Goal: Information Seeking & Learning: Learn about a topic

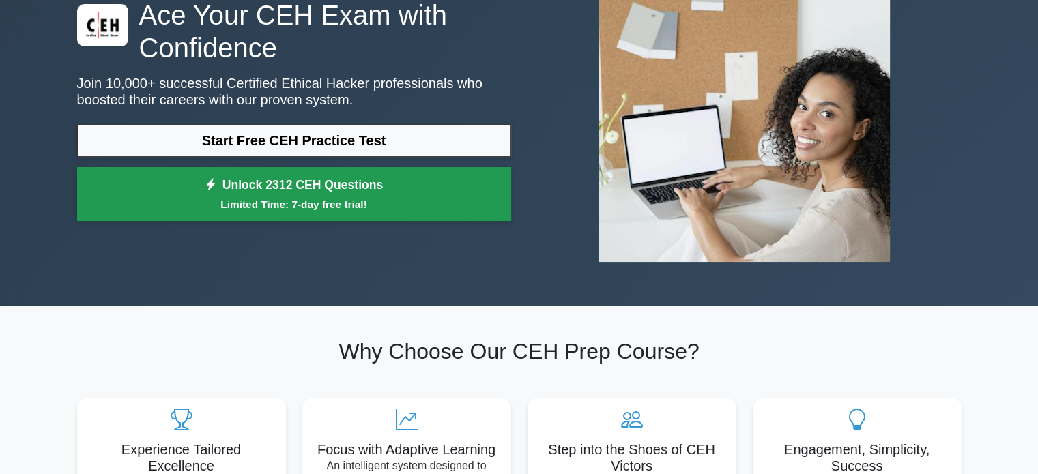
scroll to position [137, 0]
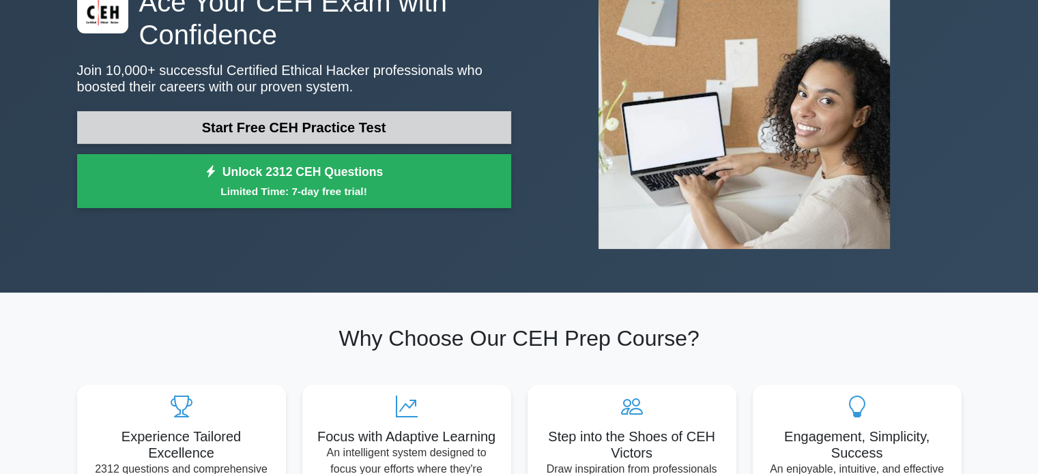
click at [360, 134] on link "Start Free CEH Practice Test" at bounding box center [294, 127] width 434 height 33
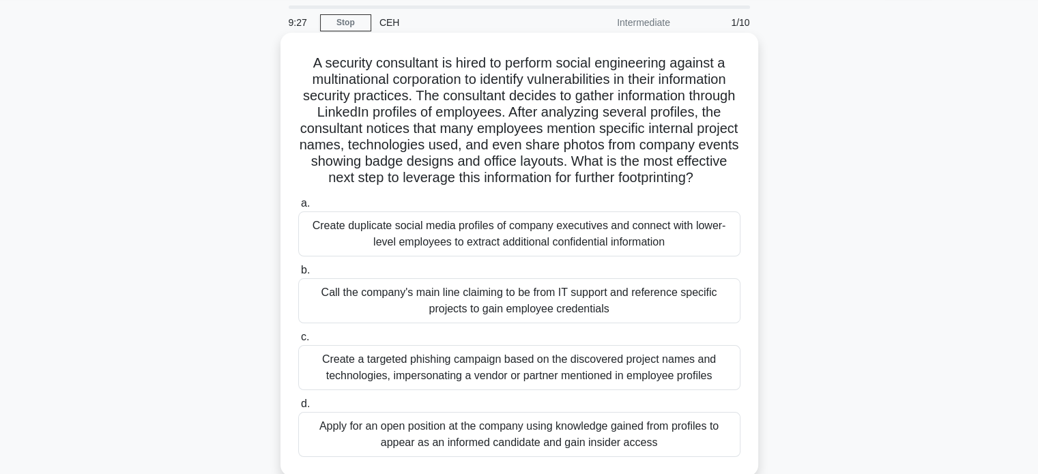
scroll to position [68, 0]
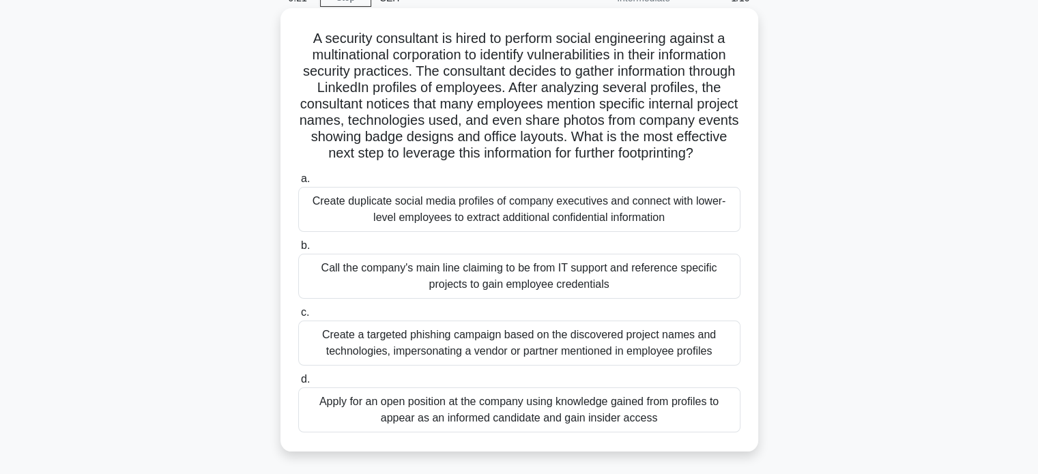
click at [442, 359] on div "Create a targeted phishing campaign based on the discovered project names and t…" at bounding box center [519, 343] width 442 height 45
click at [298, 317] on input "c. Create a targeted phishing campaign based on the discovered project names an…" at bounding box center [298, 313] width 0 height 9
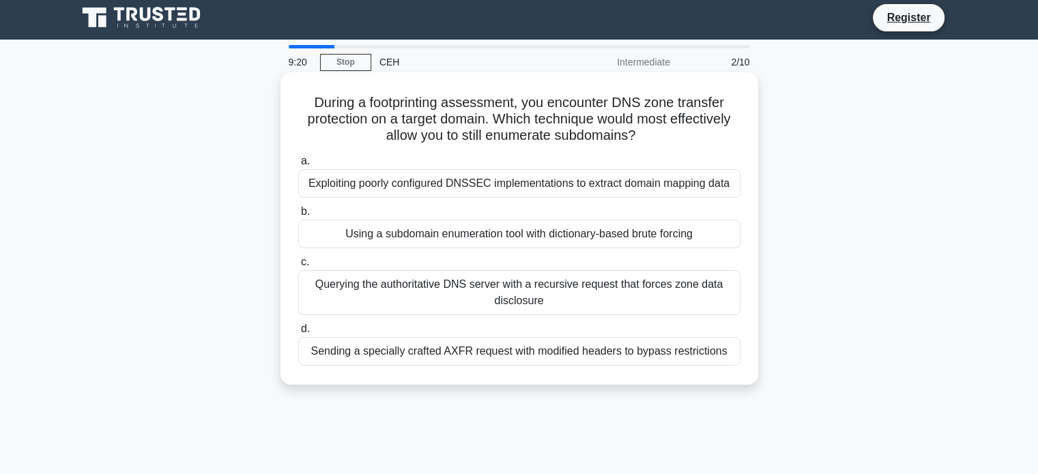
scroll to position [0, 0]
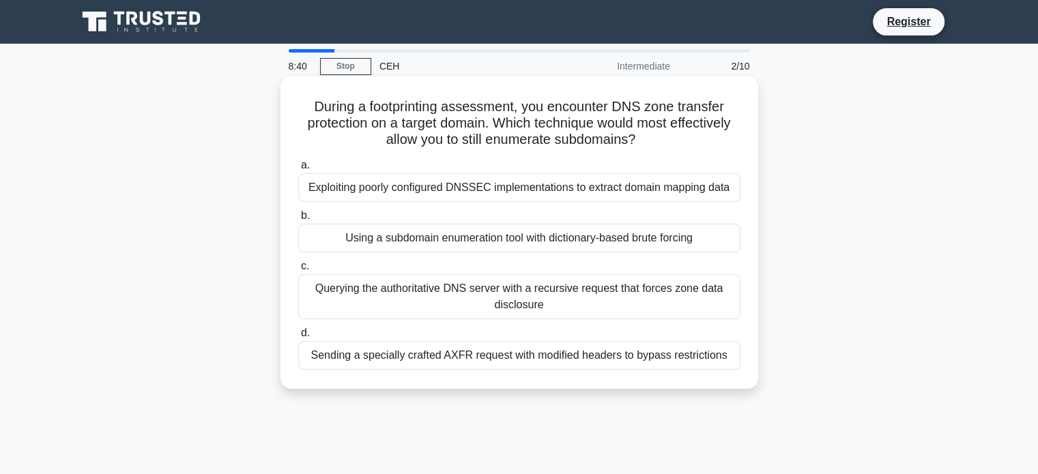
click at [498, 240] on div "Using a subdomain enumeration tool with dictionary-based brute forcing" at bounding box center [519, 238] width 442 height 29
click at [298, 221] on input "b. Using a subdomain enumeration tool with dictionary-based brute forcing" at bounding box center [298, 216] width 0 height 9
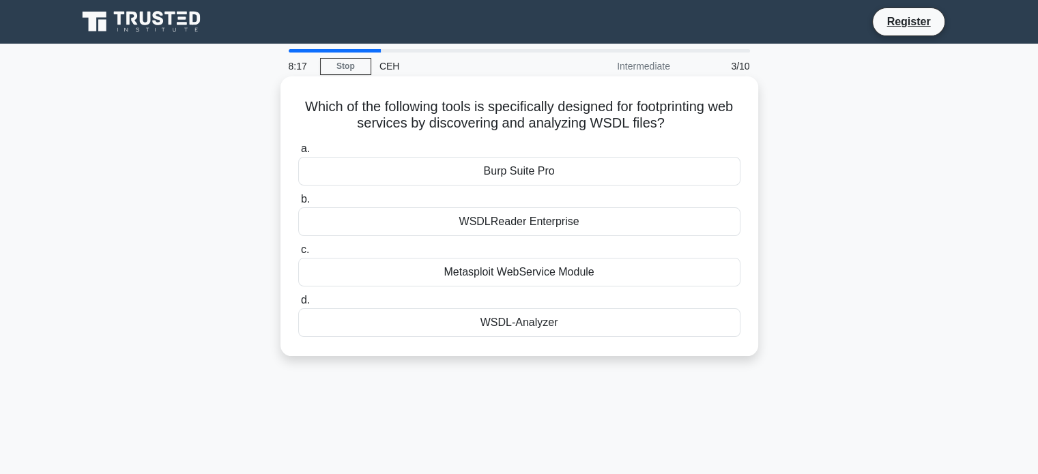
click at [560, 325] on div "WSDL-Analyzer" at bounding box center [519, 323] width 442 height 29
click at [298, 305] on input "d. WSDL-Analyzer" at bounding box center [298, 300] width 0 height 9
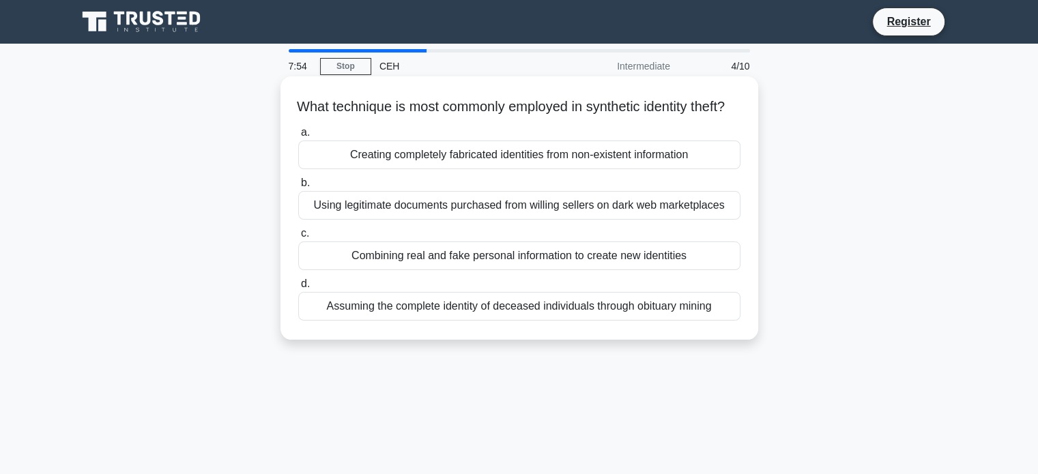
click at [498, 270] on div "Combining real and fake personal information to create new identities" at bounding box center [519, 256] width 442 height 29
click at [298, 238] on input "c. Combining real and fake personal information to create new identities" at bounding box center [298, 233] width 0 height 9
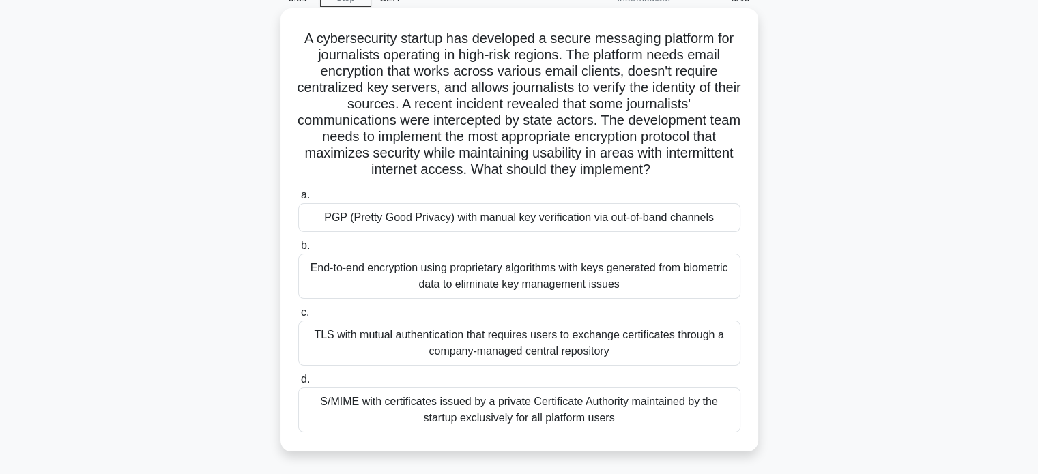
scroll to position [137, 0]
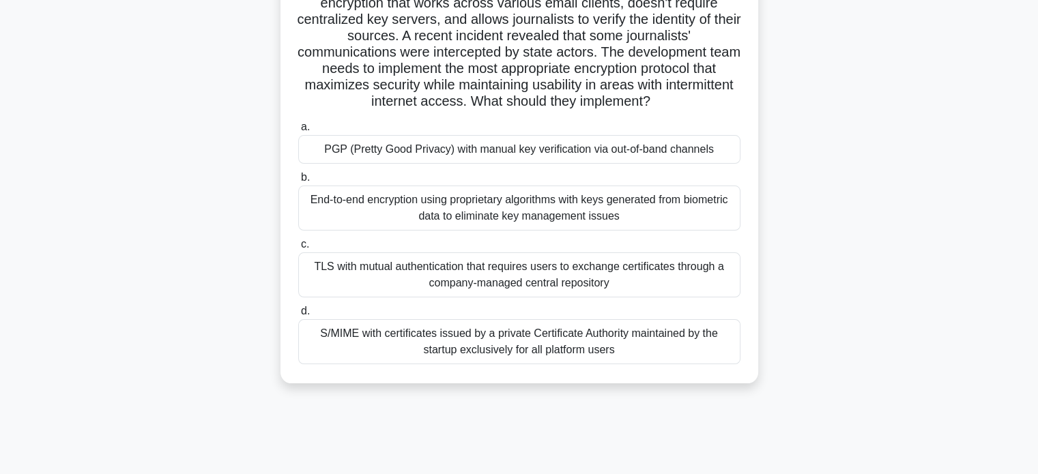
click at [390, 348] on div "S/MIME with certificates issued by a private Certificate Authority maintained b…" at bounding box center [519, 342] width 442 height 45
click at [298, 316] on input "d. S/MIME with certificates issued by a private Certificate Authority maintaine…" at bounding box center [298, 311] width 0 height 9
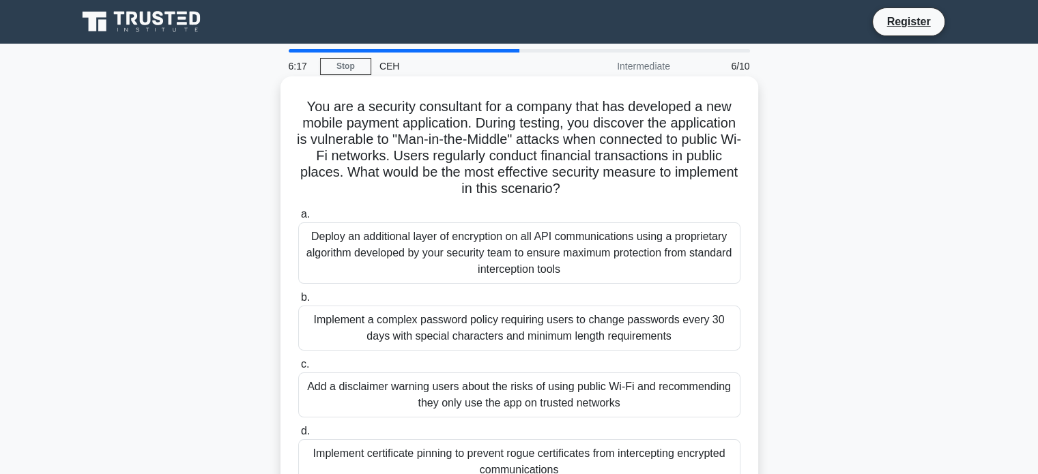
scroll to position [68, 0]
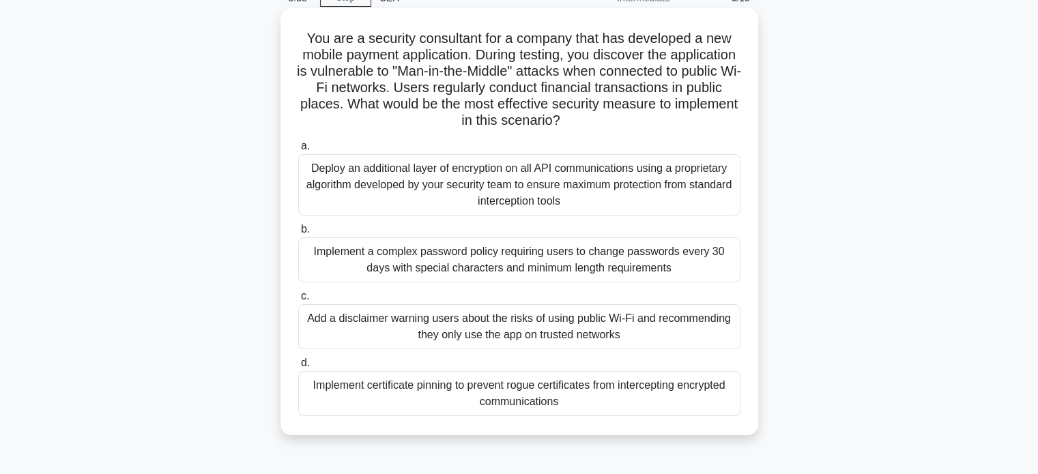
click at [558, 182] on div "Deploy an additional layer of encryption on all API communications using a prop…" at bounding box center [519, 184] width 442 height 61
click at [298, 151] on input "a. Deploy an additional layer of encryption on all API communications using a p…" at bounding box center [298, 146] width 0 height 9
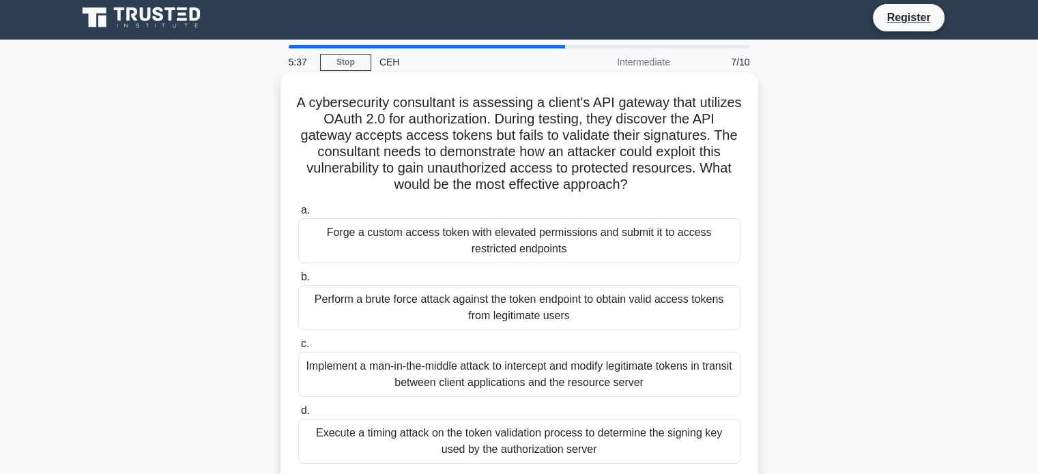
scroll to position [0, 0]
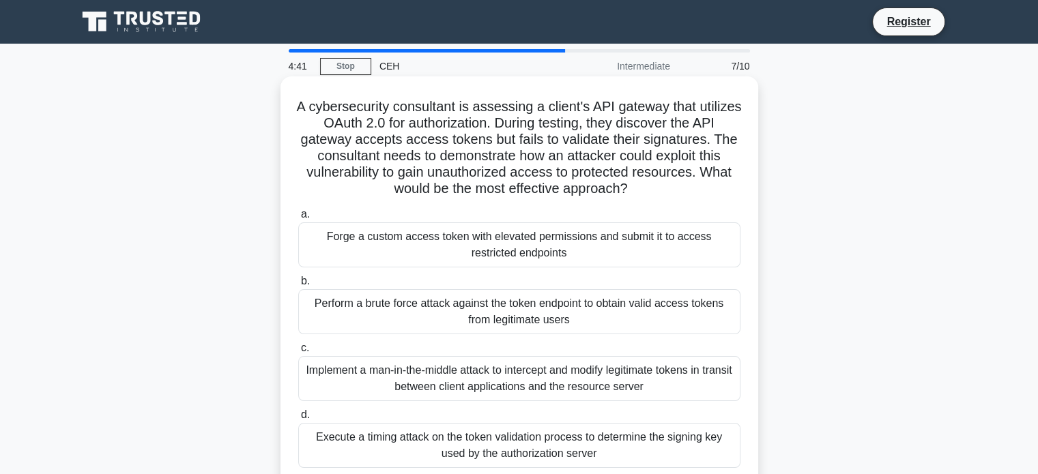
click at [608, 441] on div "Execute a timing attack on the token validation process to determine the signin…" at bounding box center [519, 445] width 442 height 45
click at [298, 420] on input "d. Execute a timing attack on the token validation process to determine the sig…" at bounding box center [298, 415] width 0 height 9
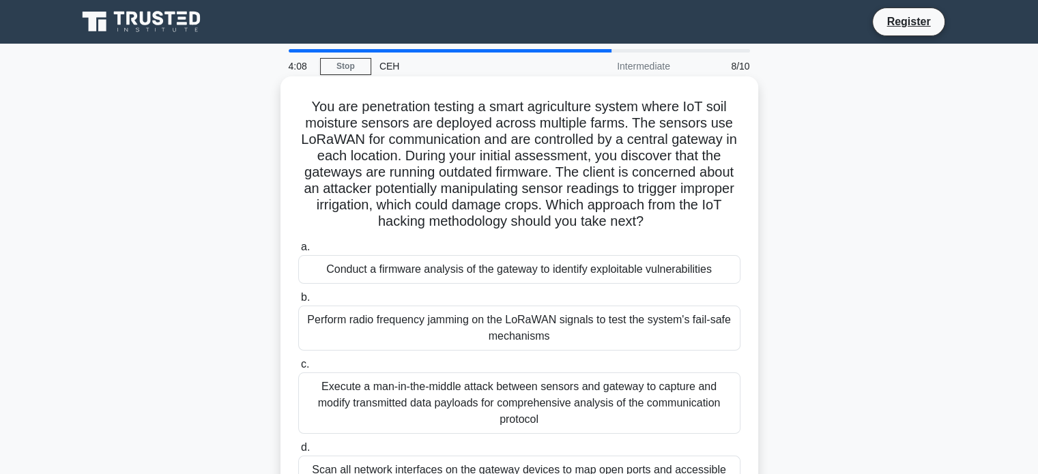
scroll to position [68, 0]
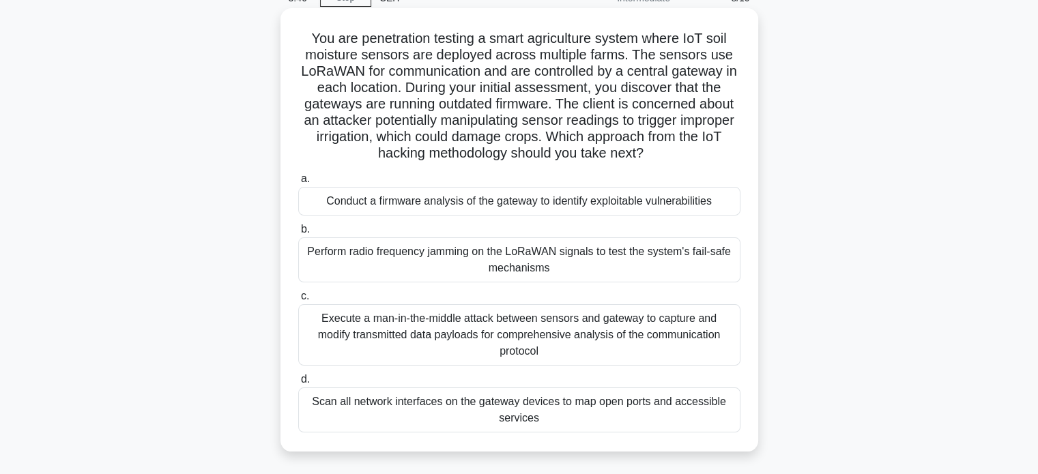
click at [653, 393] on div "Scan all network interfaces on the gateway devices to map open ports and access…" at bounding box center [519, 410] width 442 height 45
click at [298, 384] on input "d. Scan all network interfaces on the gateway devices to map open ports and acc…" at bounding box center [298, 380] width 0 height 9
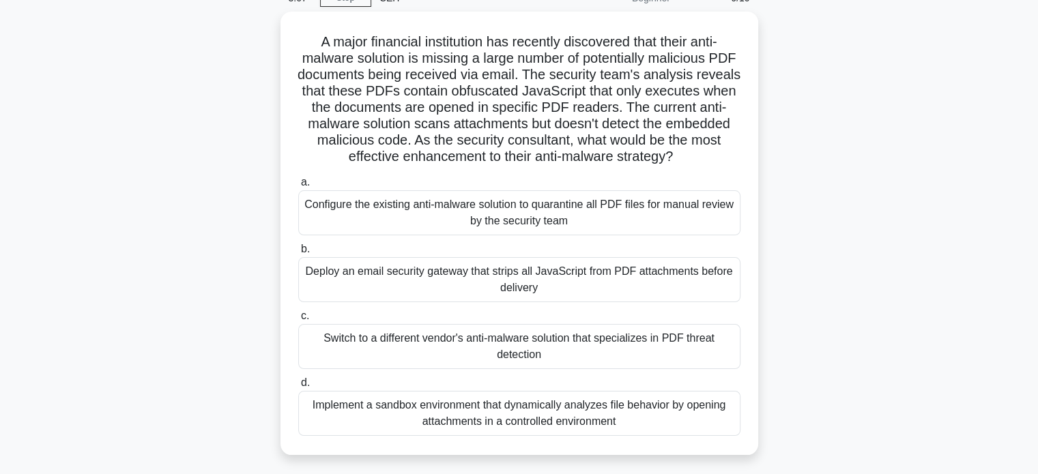
scroll to position [137, 0]
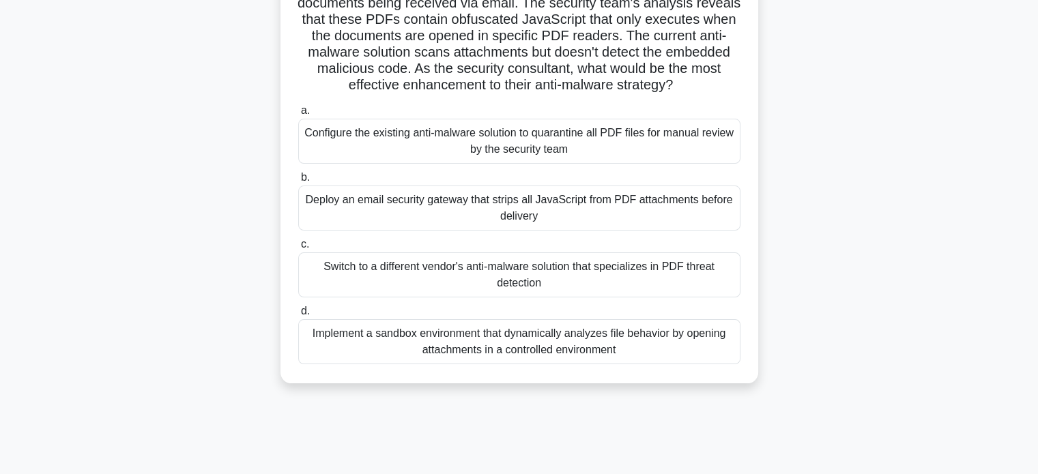
click at [455, 138] on div "Configure the existing anti-malware solution to quarantine all PDF files for ma…" at bounding box center [519, 141] width 442 height 45
click at [298, 115] on input "a. Configure the existing anti-malware solution to quarantine all PDF files for…" at bounding box center [298, 111] width 0 height 9
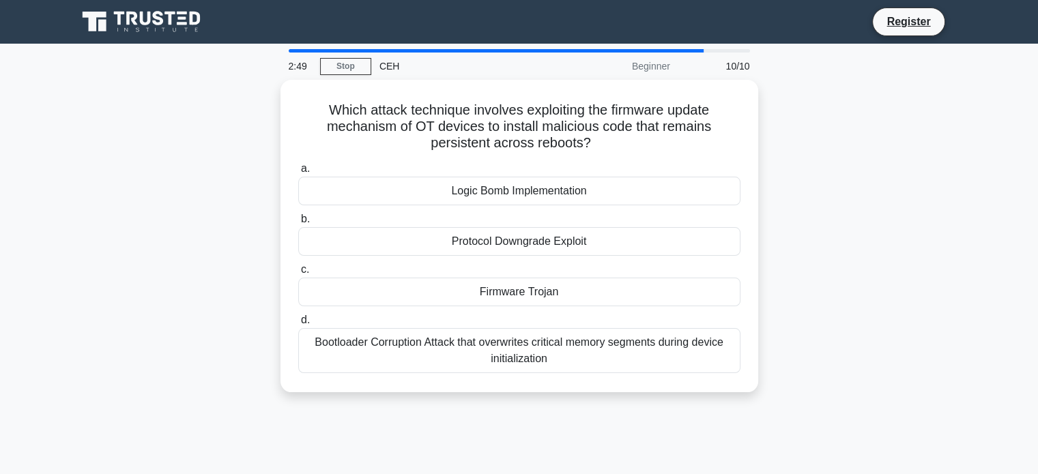
scroll to position [0, 0]
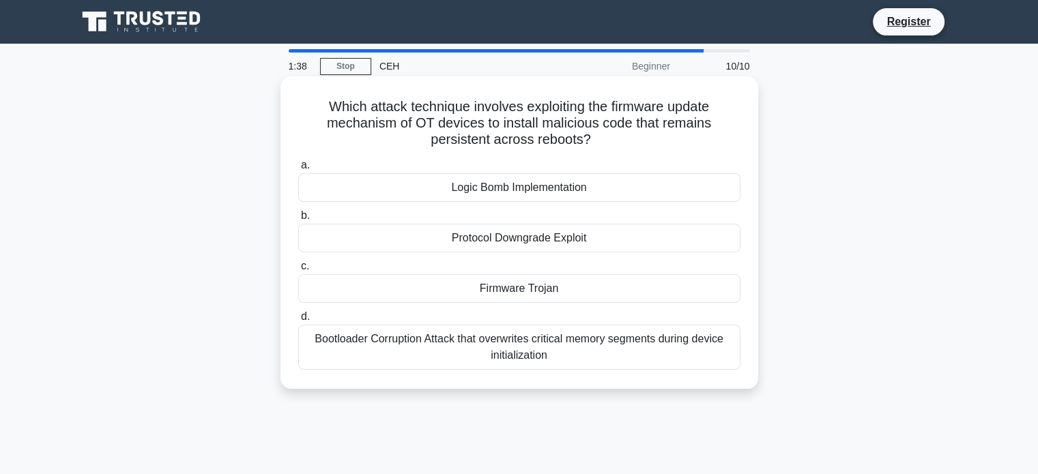
click at [466, 349] on div "Bootloader Corruption Attack that overwrites critical memory segments during de…" at bounding box center [519, 347] width 442 height 45
click at [298, 322] on input "d. Bootloader Corruption Attack that overwrites critical memory segments during…" at bounding box center [298, 317] width 0 height 9
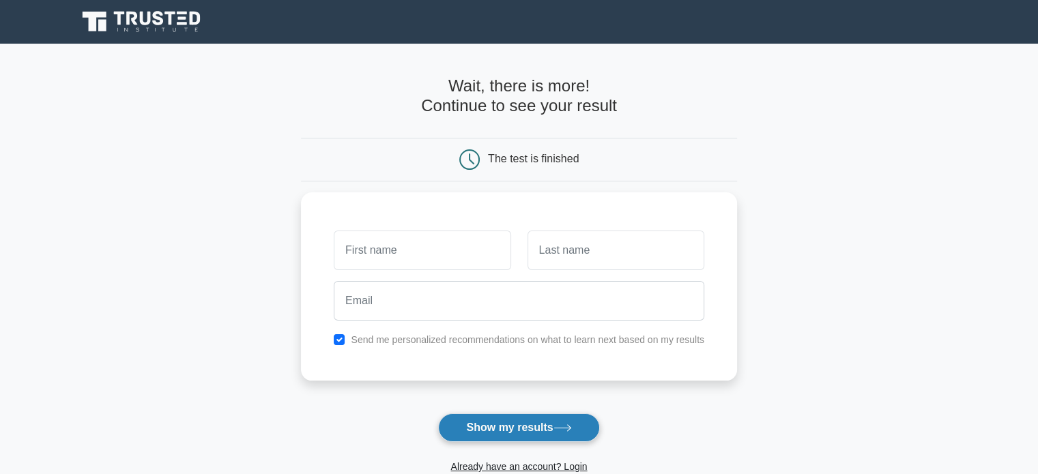
click at [499, 416] on button "Show my results" at bounding box center [518, 428] width 161 height 29
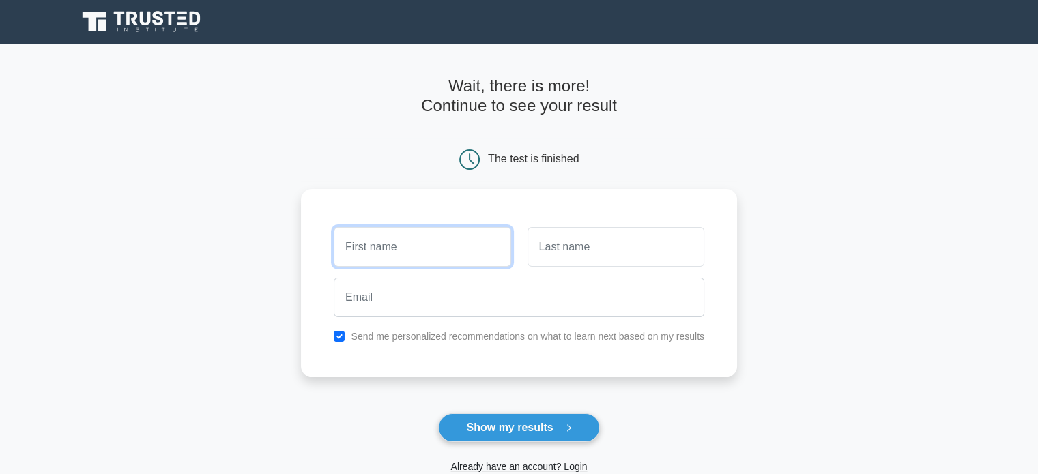
click at [431, 239] on input "text" at bounding box center [422, 247] width 177 height 40
click at [412, 242] on input "text" at bounding box center [422, 247] width 177 height 40
type input "Your"
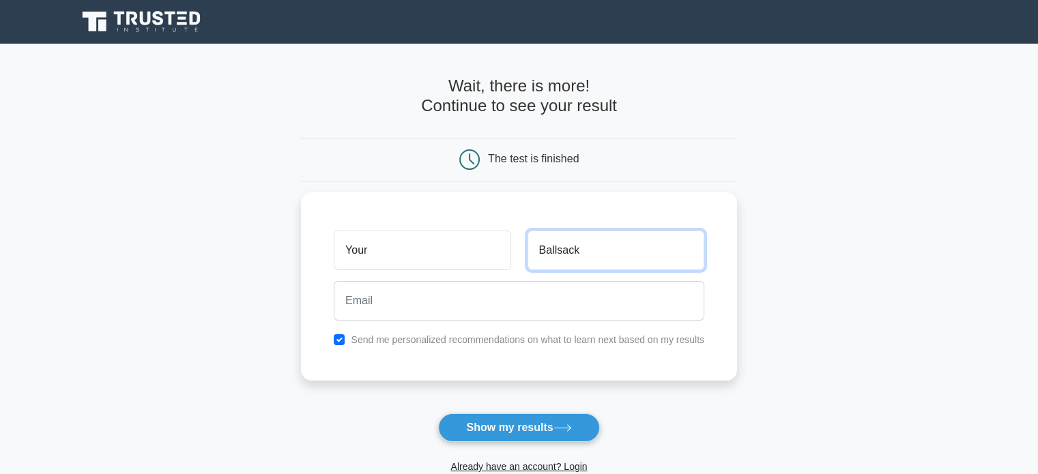
type input "Ballsack"
drag, startPoint x: 395, startPoint y: 330, endPoint x: 386, endPoint y: 300, distance: 31.5
click at [391, 320] on div "Your Ballsack Send me personalized recommendations on what to learn next based …" at bounding box center [519, 283] width 436 height 188
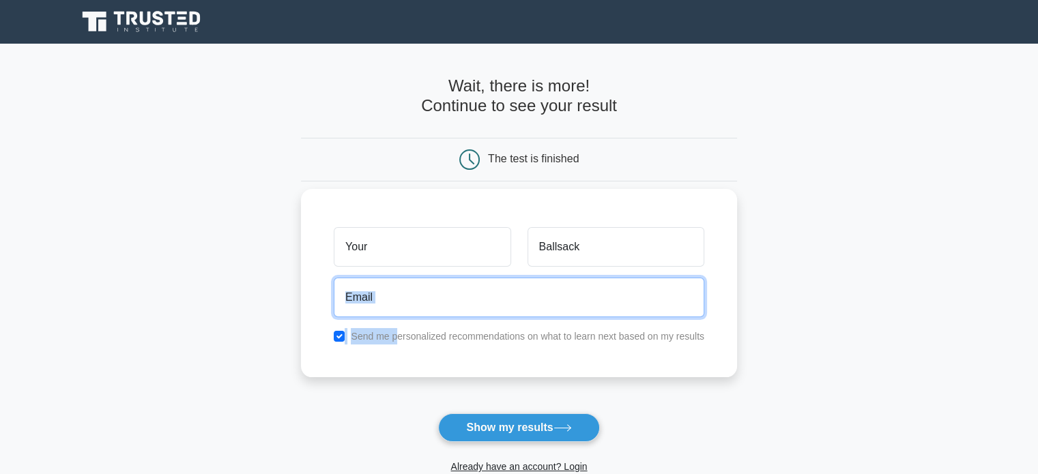
click at [386, 300] on input "email" at bounding box center [519, 298] width 371 height 40
paste input "xanisev448@rograc.com"
type input "xanisev448@rograc.com"
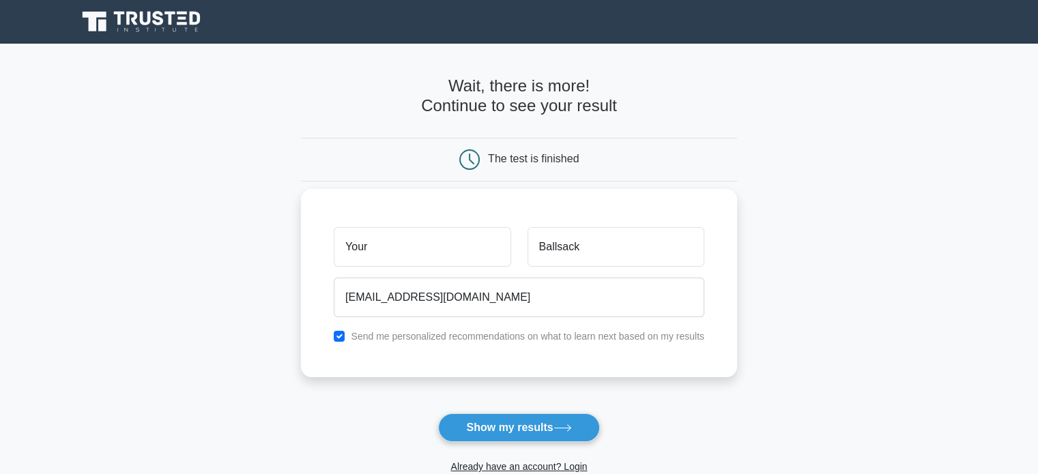
click at [366, 337] on label "Send me personalized recommendations on what to learn next based on my results" at bounding box center [528, 336] width 354 height 11
click at [335, 339] on input "checkbox" at bounding box center [339, 336] width 11 height 11
checkbox input "false"
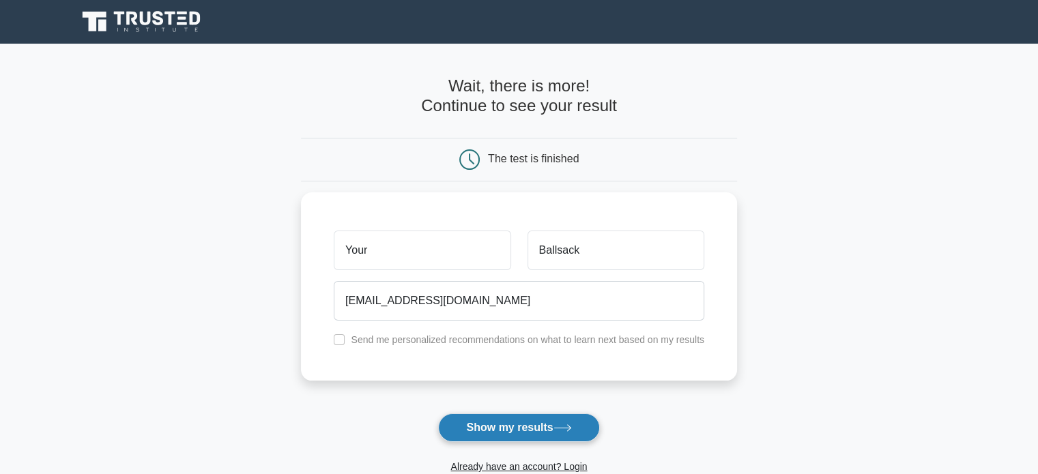
click at [506, 426] on button "Show my results" at bounding box center [518, 428] width 161 height 29
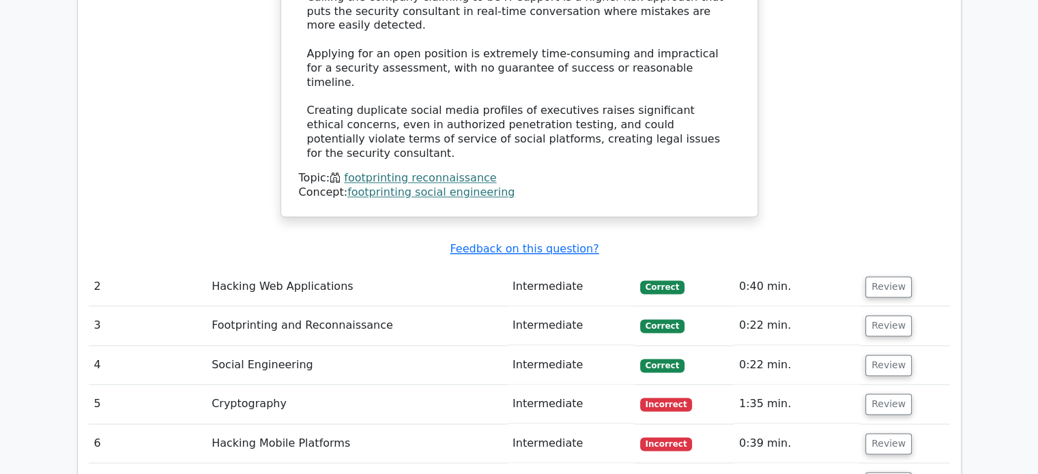
scroll to position [1912, 0]
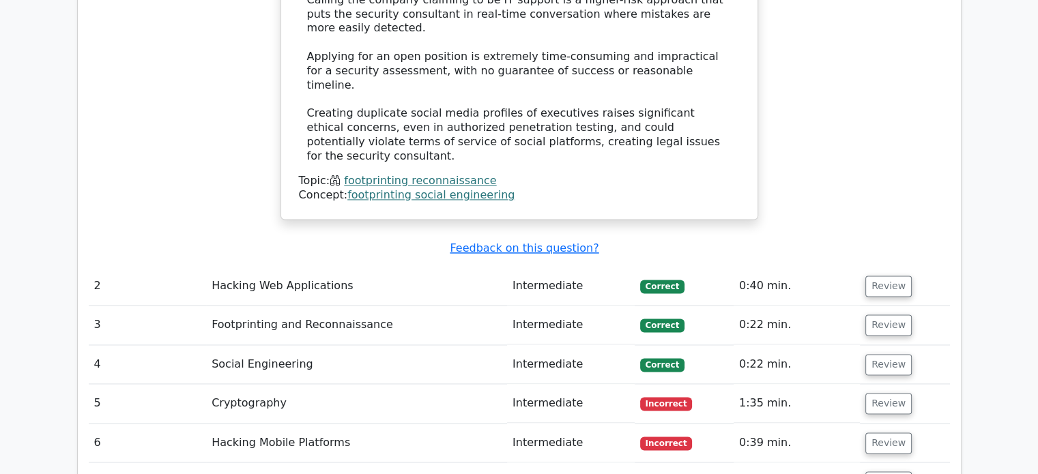
click at [508, 267] on td "Intermediate" at bounding box center [571, 286] width 128 height 39
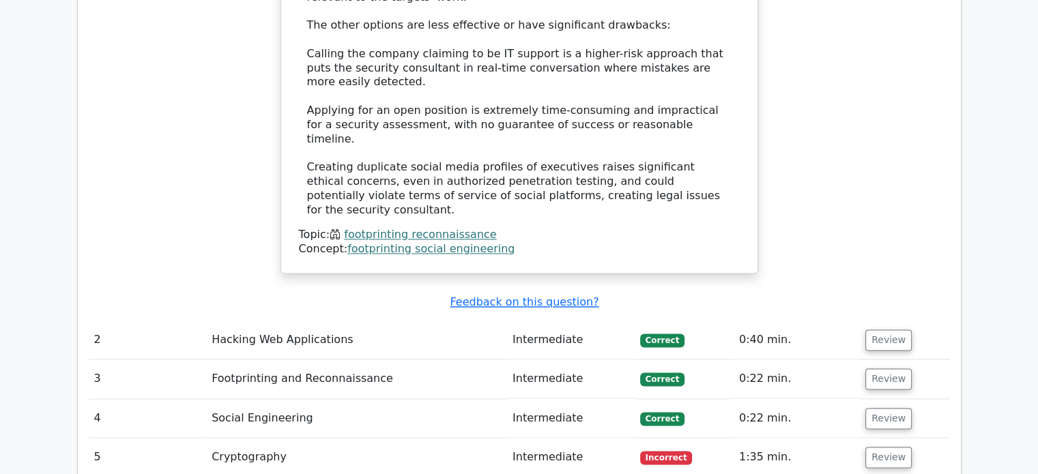
scroll to position [1843, 0]
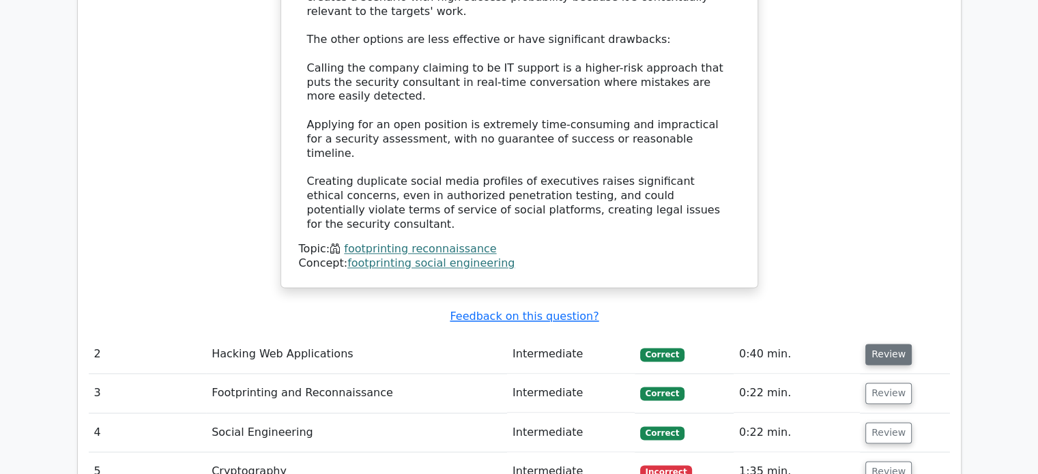
click at [893, 344] on button "Review" at bounding box center [889, 354] width 46 height 21
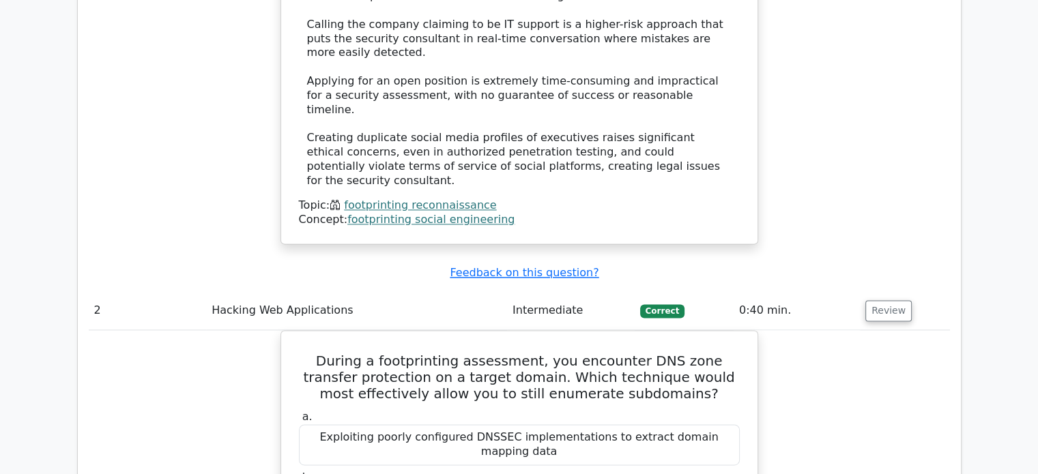
scroll to position [1912, 0]
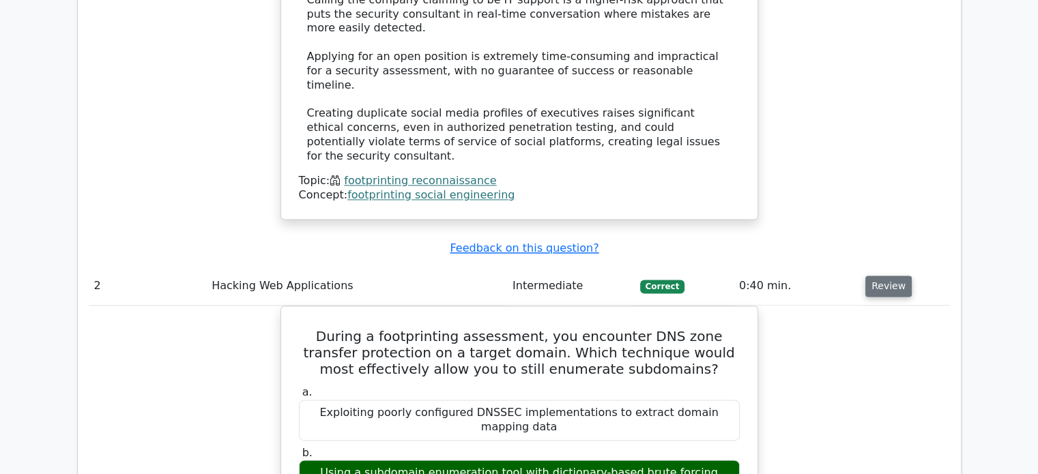
click at [870, 276] on button "Review" at bounding box center [889, 286] width 46 height 21
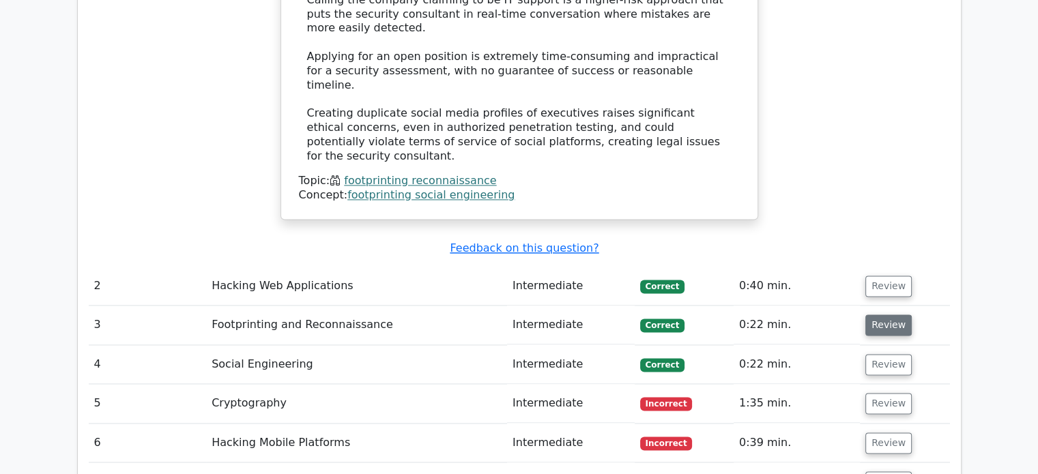
click at [884, 315] on button "Review" at bounding box center [889, 325] width 46 height 21
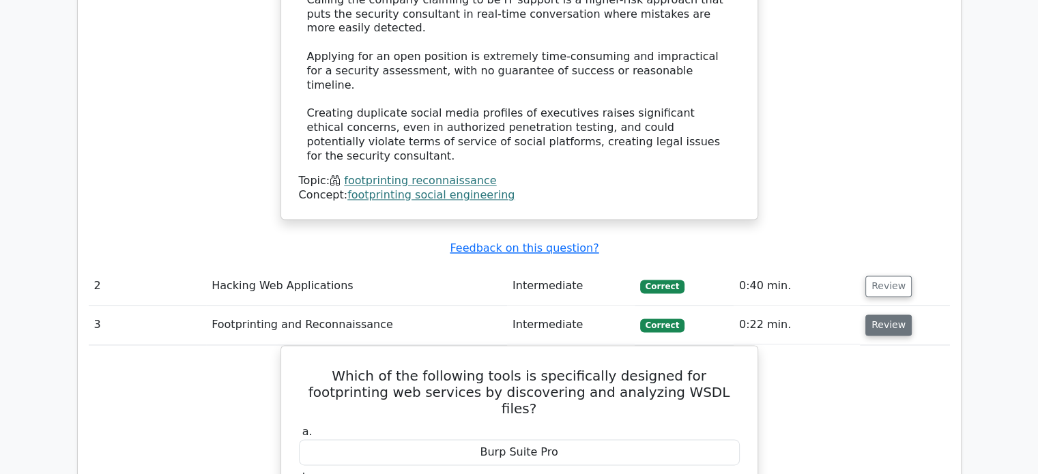
click at [877, 315] on button "Review" at bounding box center [889, 325] width 46 height 21
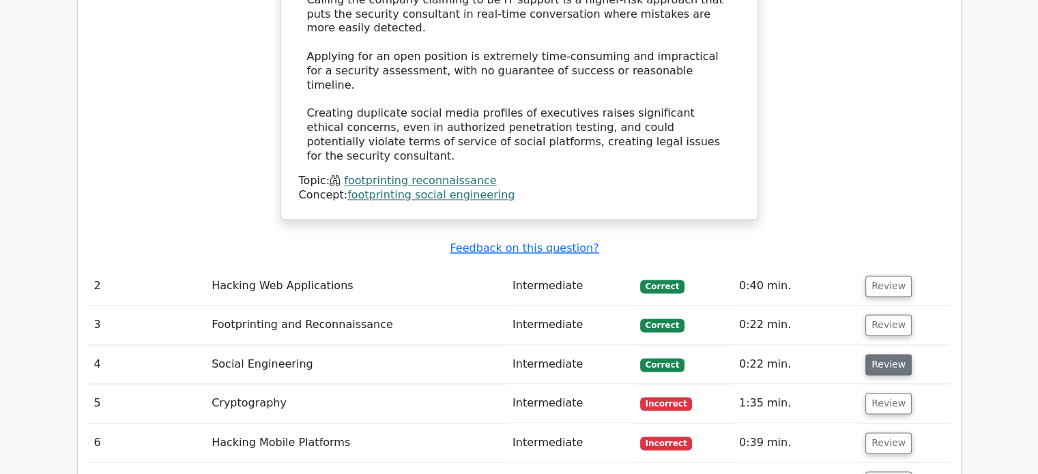
click at [884, 354] on button "Review" at bounding box center [889, 364] width 46 height 21
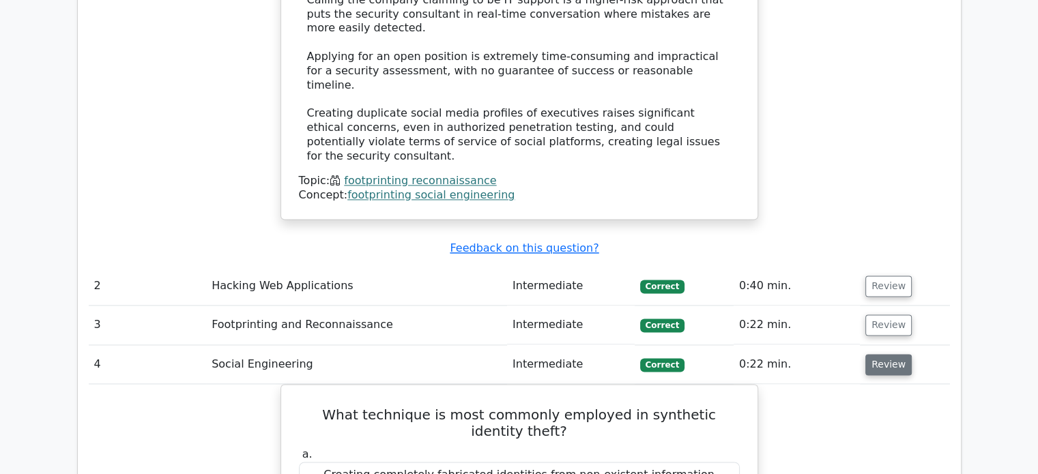
click at [881, 354] on button "Review" at bounding box center [889, 364] width 46 height 21
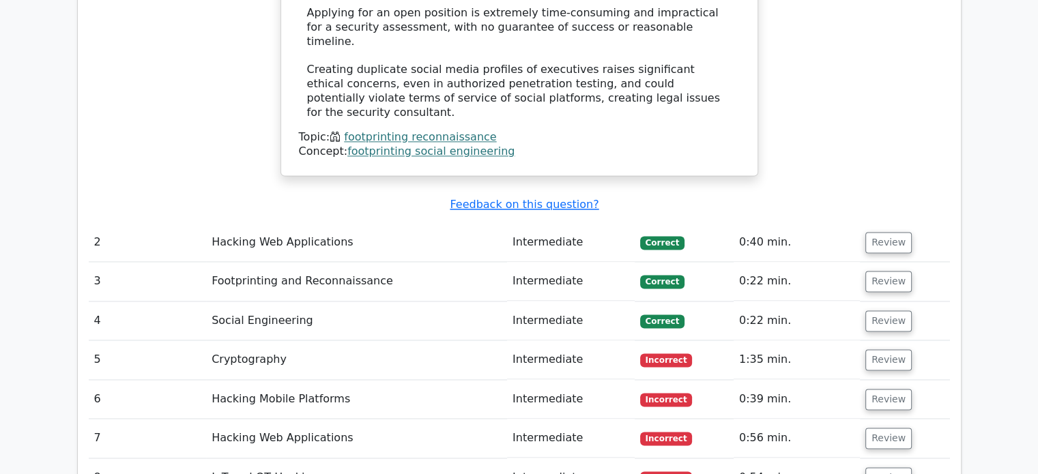
scroll to position [1980, 0]
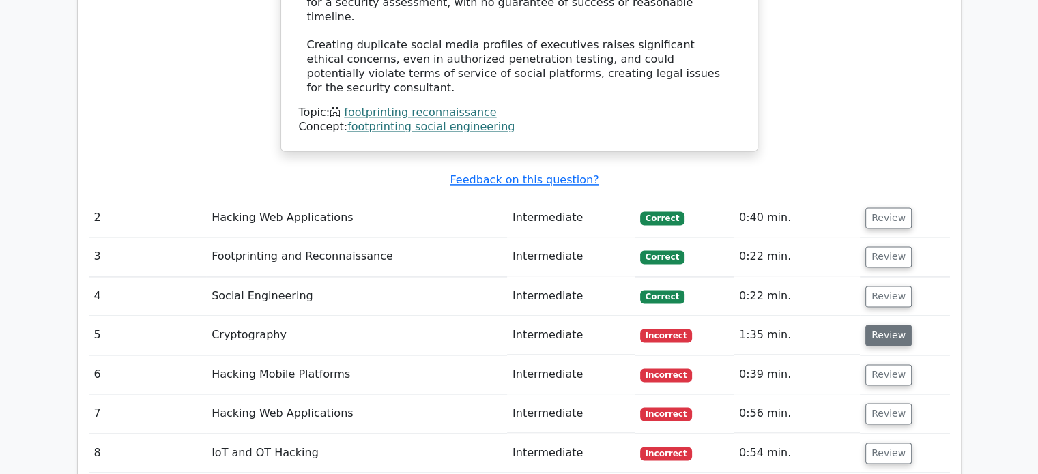
click at [892, 325] on button "Review" at bounding box center [889, 335] width 46 height 21
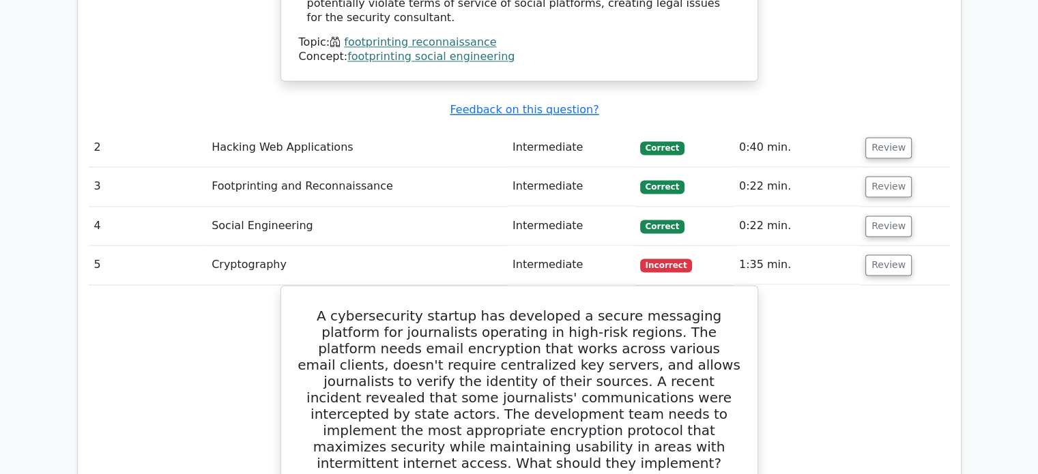
scroll to position [2048, 0]
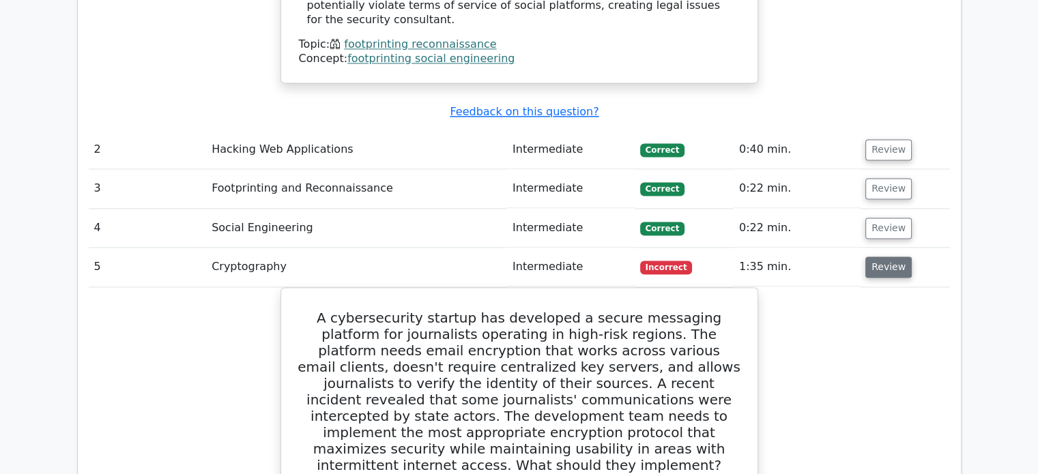
click at [889, 257] on button "Review" at bounding box center [889, 267] width 46 height 21
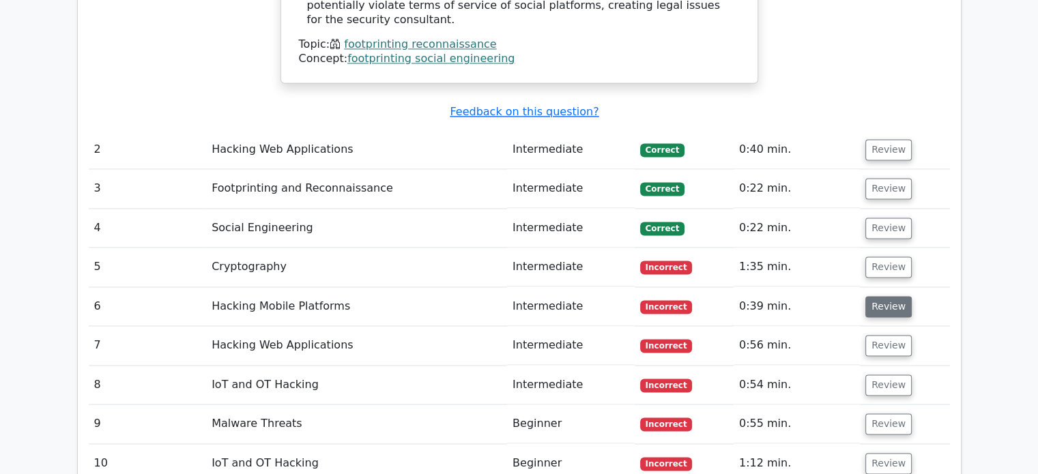
click at [887, 296] on button "Review" at bounding box center [889, 306] width 46 height 21
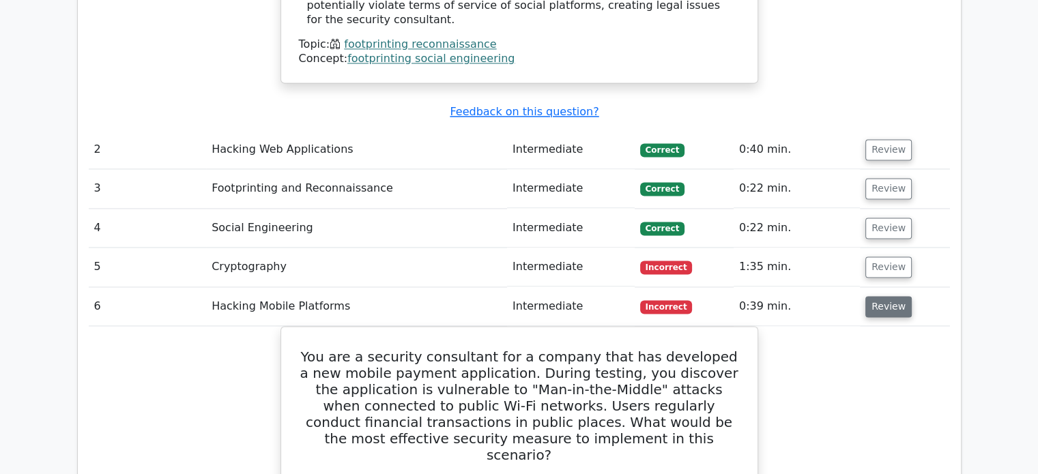
click at [890, 296] on button "Review" at bounding box center [889, 306] width 46 height 21
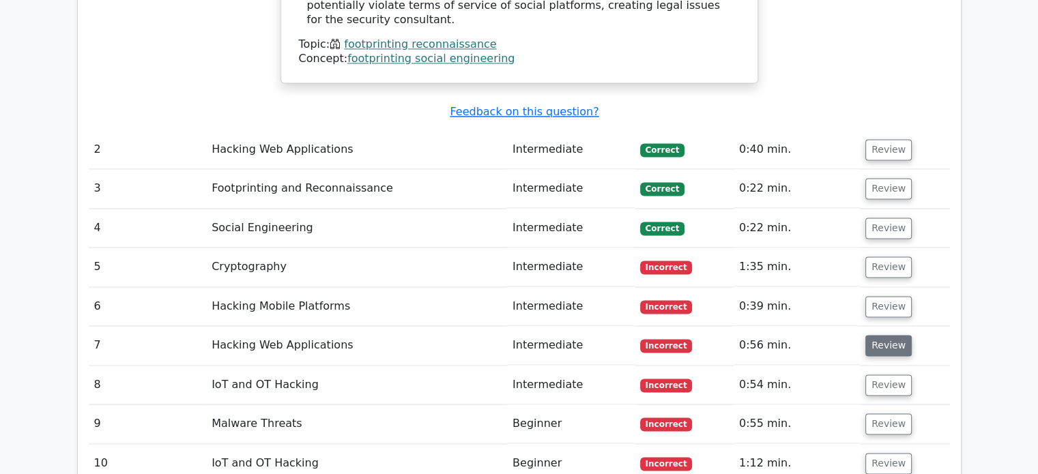
click at [883, 335] on button "Review" at bounding box center [889, 345] width 46 height 21
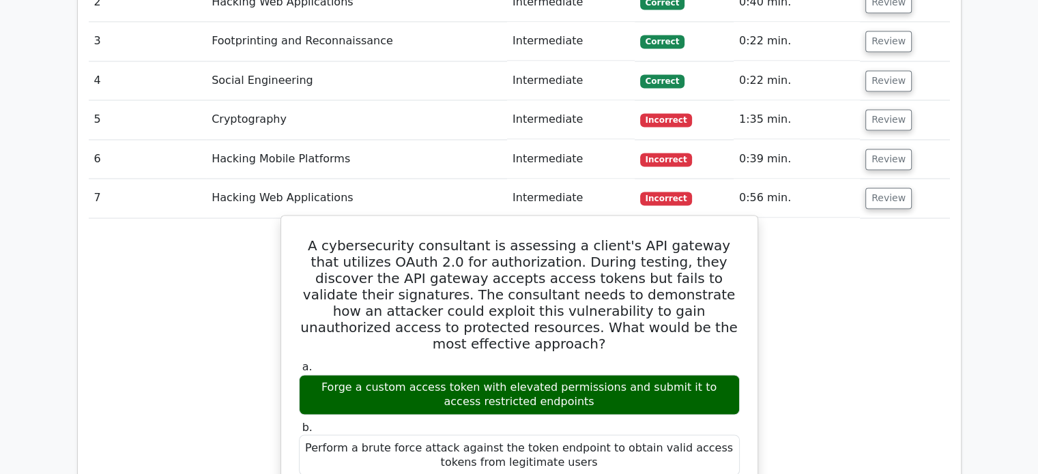
scroll to position [2185, 0]
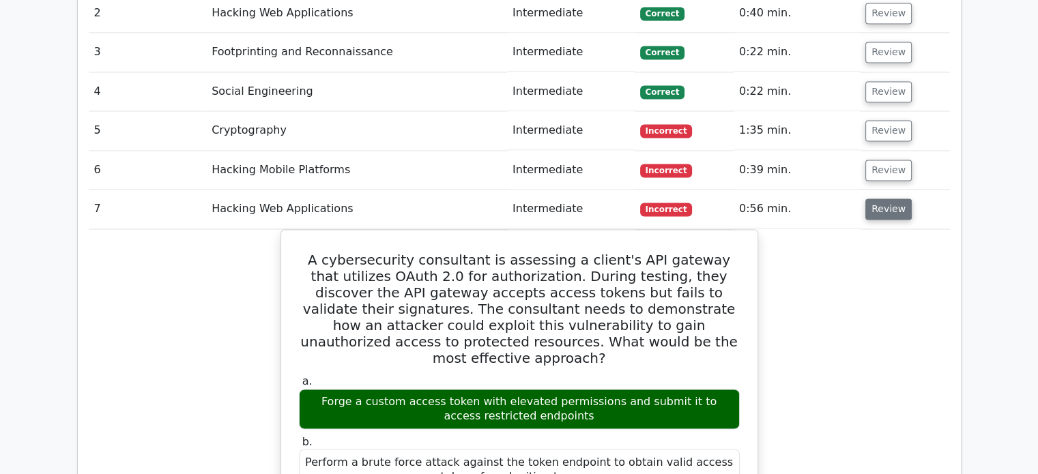
click at [880, 199] on button "Review" at bounding box center [889, 209] width 46 height 21
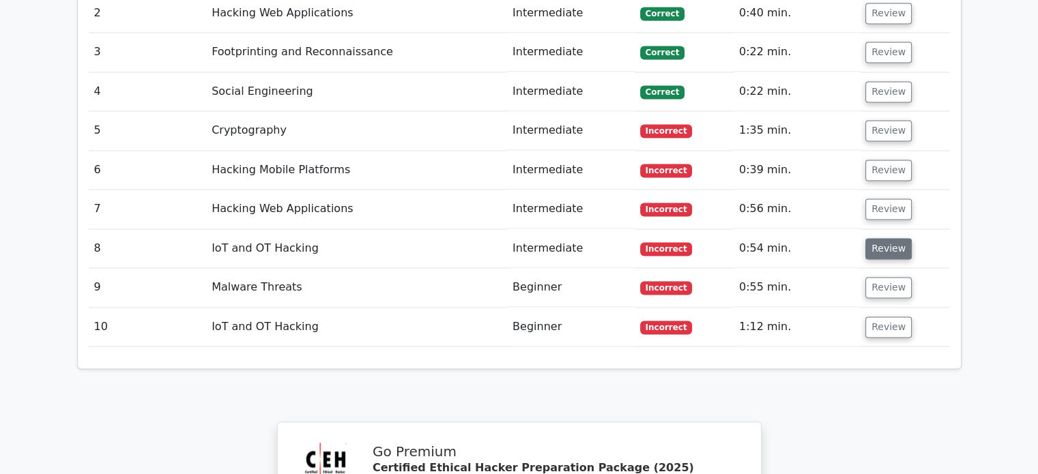
click at [880, 238] on button "Review" at bounding box center [889, 248] width 46 height 21
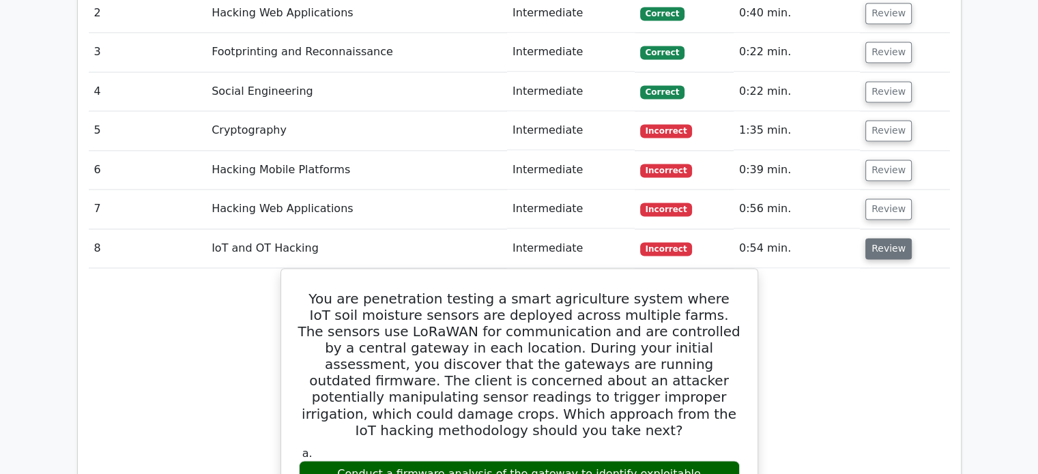
click at [884, 238] on button "Review" at bounding box center [889, 248] width 46 height 21
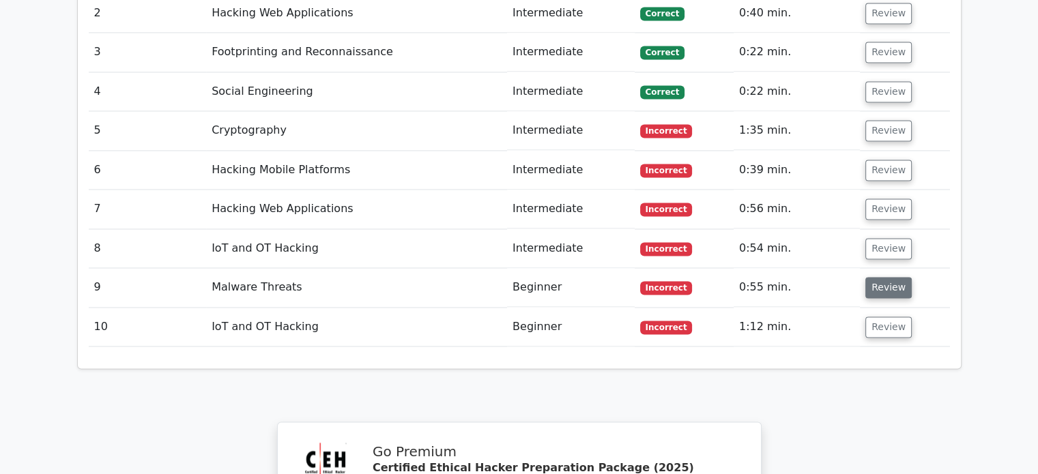
click at [885, 277] on button "Review" at bounding box center [889, 287] width 46 height 21
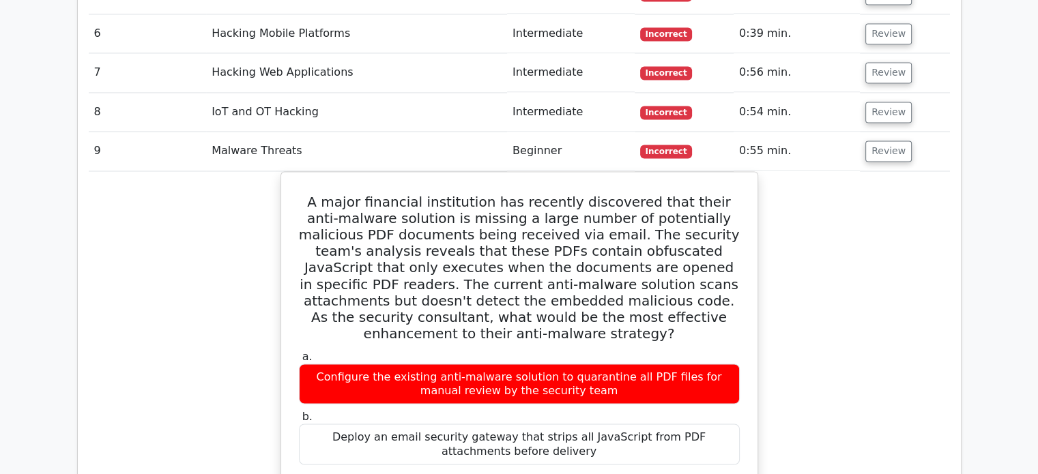
scroll to position [2116, 0]
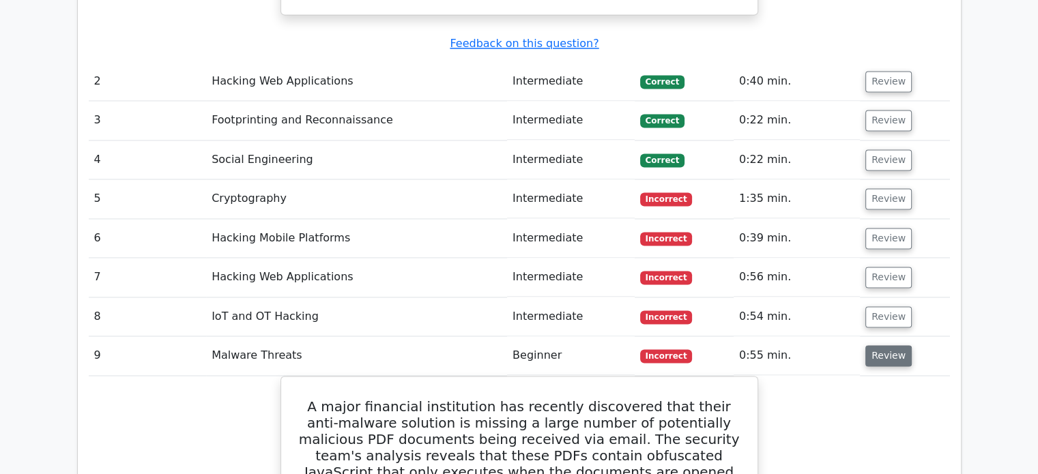
click at [883, 345] on button "Review" at bounding box center [889, 355] width 46 height 21
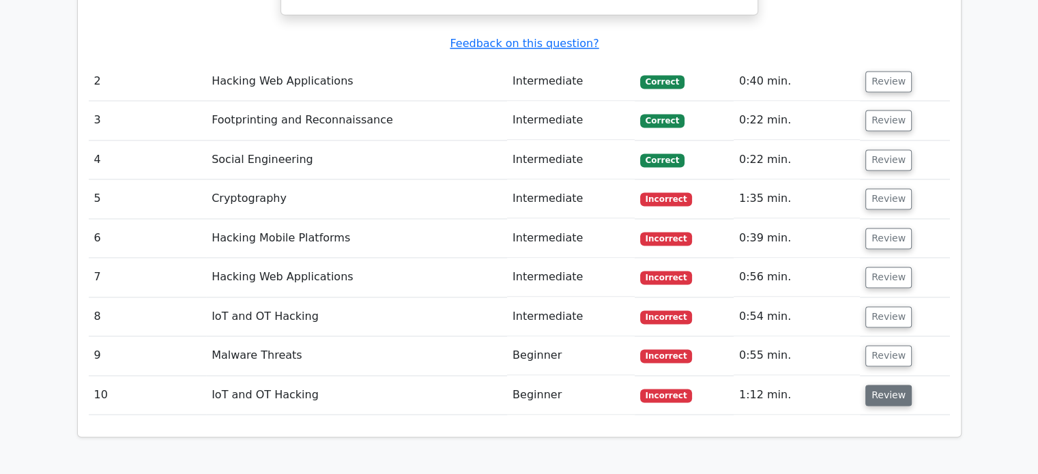
click at [879, 385] on button "Review" at bounding box center [889, 395] width 46 height 21
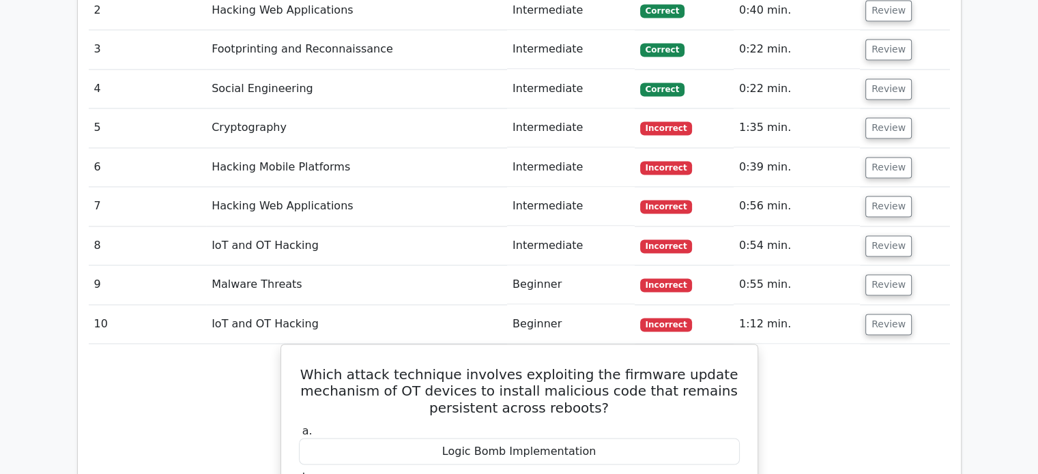
scroll to position [2185, 0]
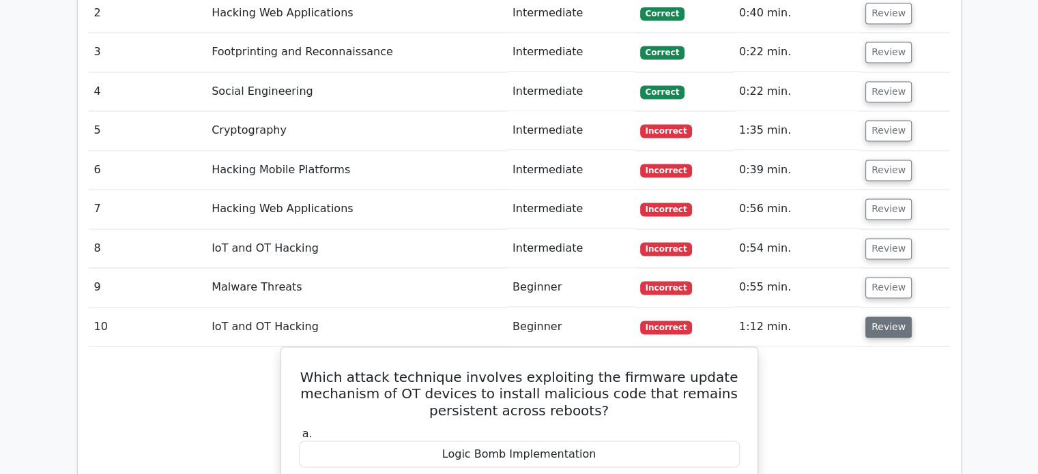
click at [903, 317] on button "Review" at bounding box center [889, 327] width 46 height 21
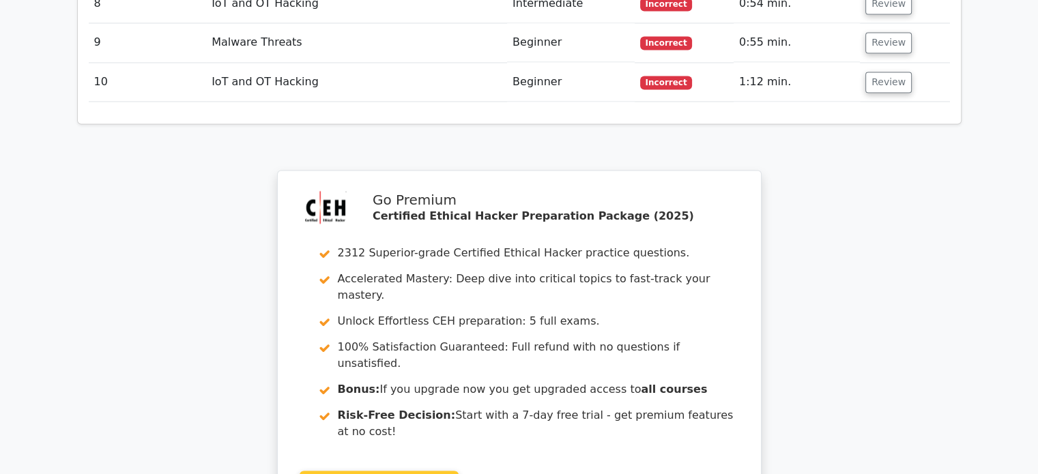
scroll to position [2556, 0]
